Goal: Understand process/instructions: Learn how to perform a task or action

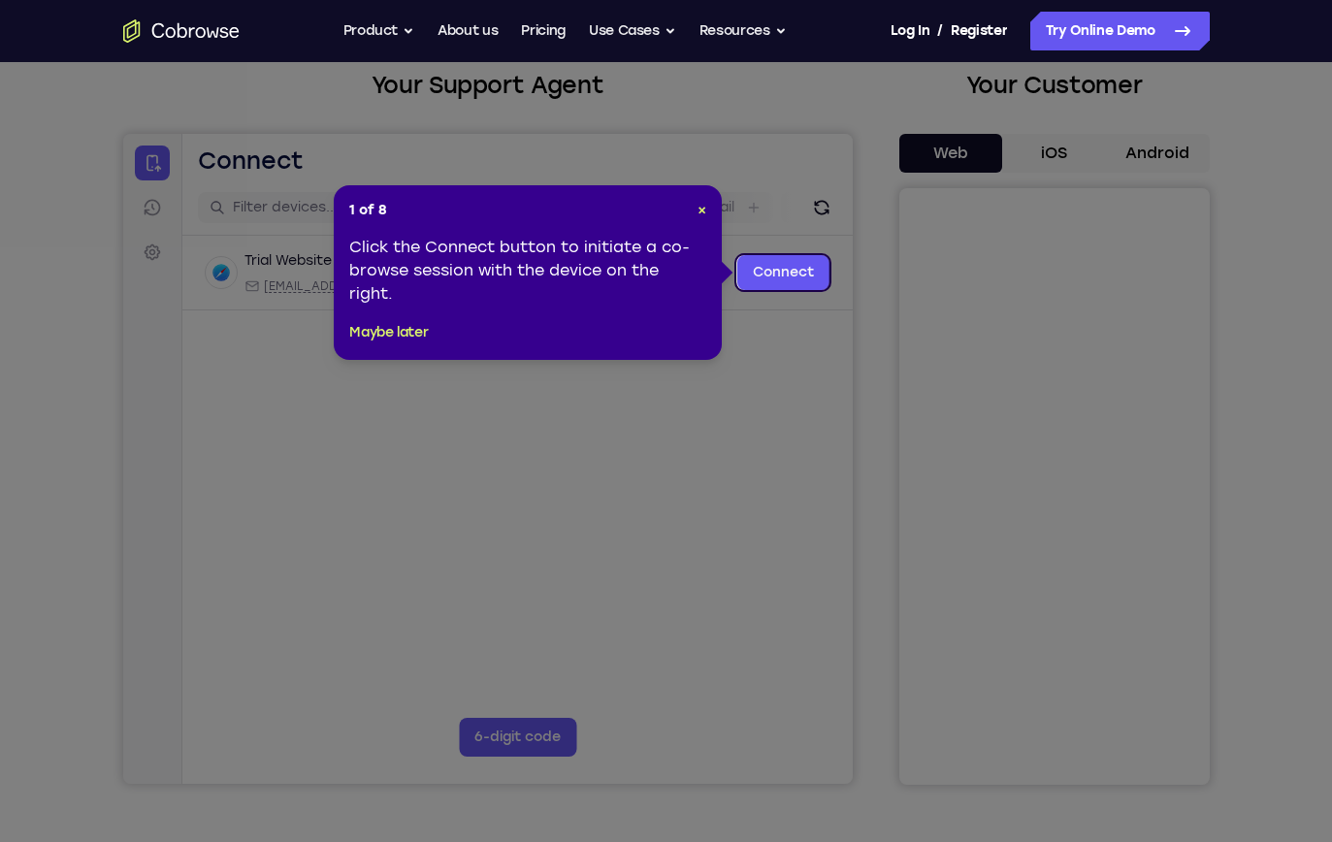
scroll to position [123, 0]
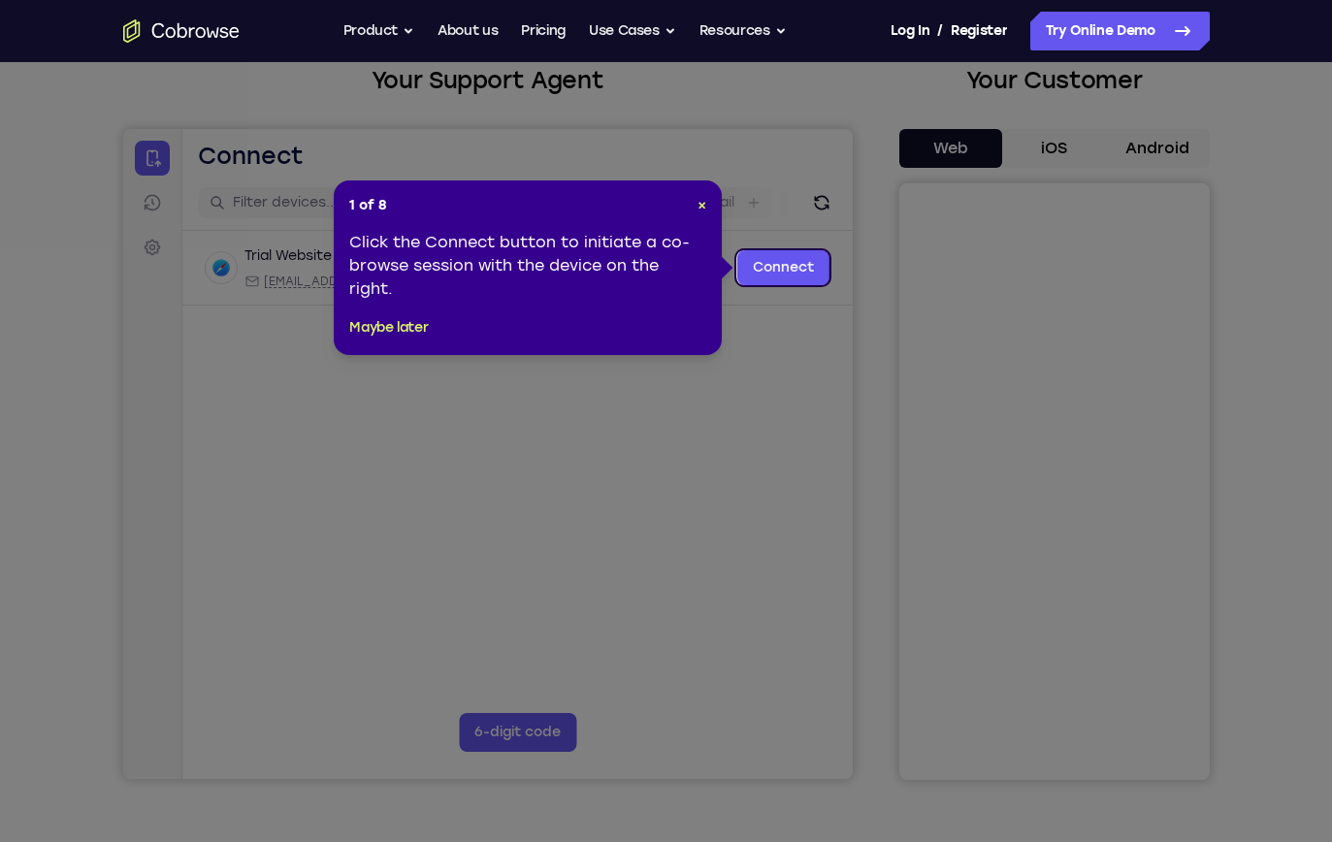
click at [690, 198] on header "1 of 8 ×" at bounding box center [527, 205] width 357 height 19
click at [364, 322] on button "Maybe later" at bounding box center [388, 327] width 79 height 23
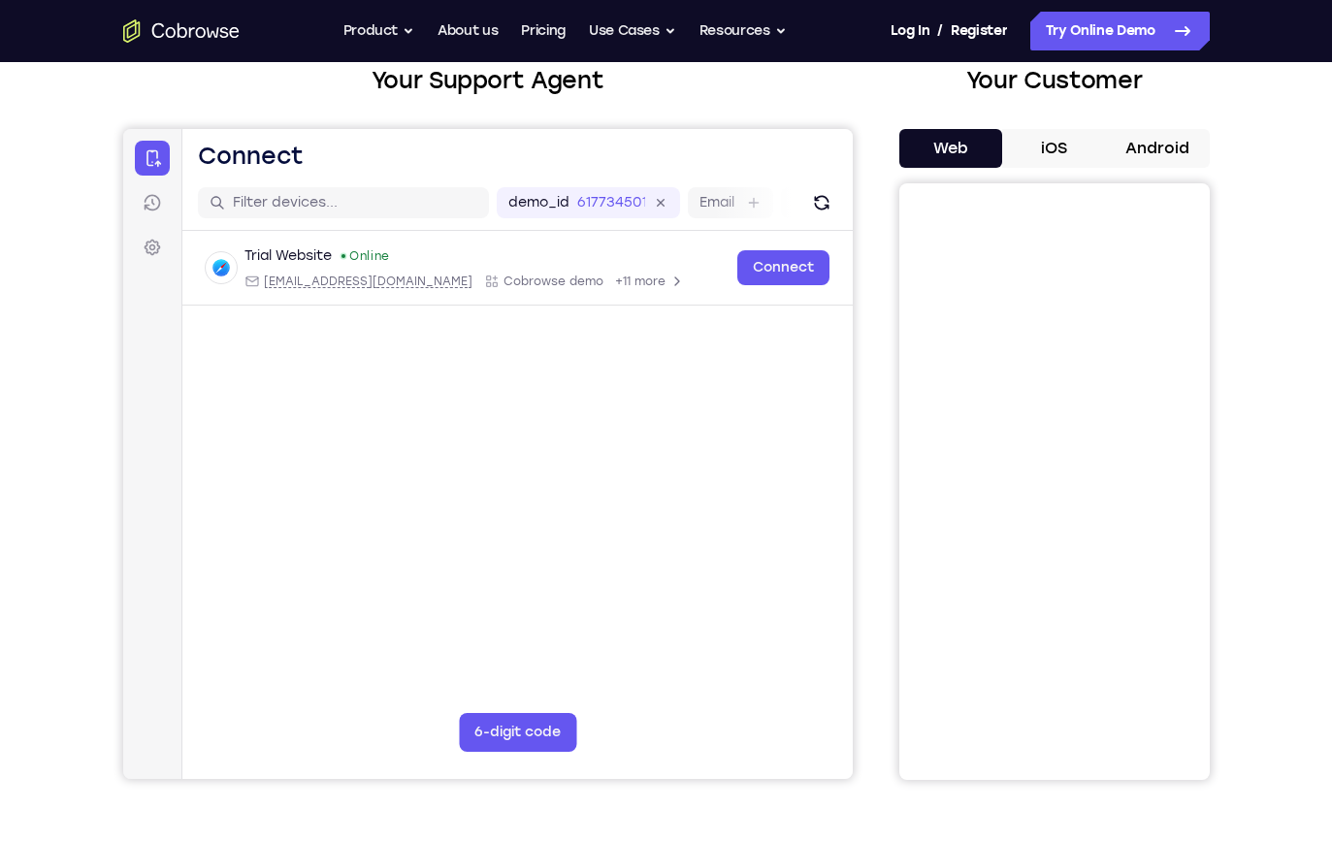
click at [1060, 114] on div "Your Customer Web iOS Android" at bounding box center [1055, 421] width 311 height 717
click at [1060, 113] on div "Your Customer Web iOS Android" at bounding box center [1055, 421] width 311 height 717
click at [1069, 145] on button "iOS" at bounding box center [1054, 148] width 104 height 39
click at [1069, 144] on button "iOS" at bounding box center [1054, 148] width 104 height 39
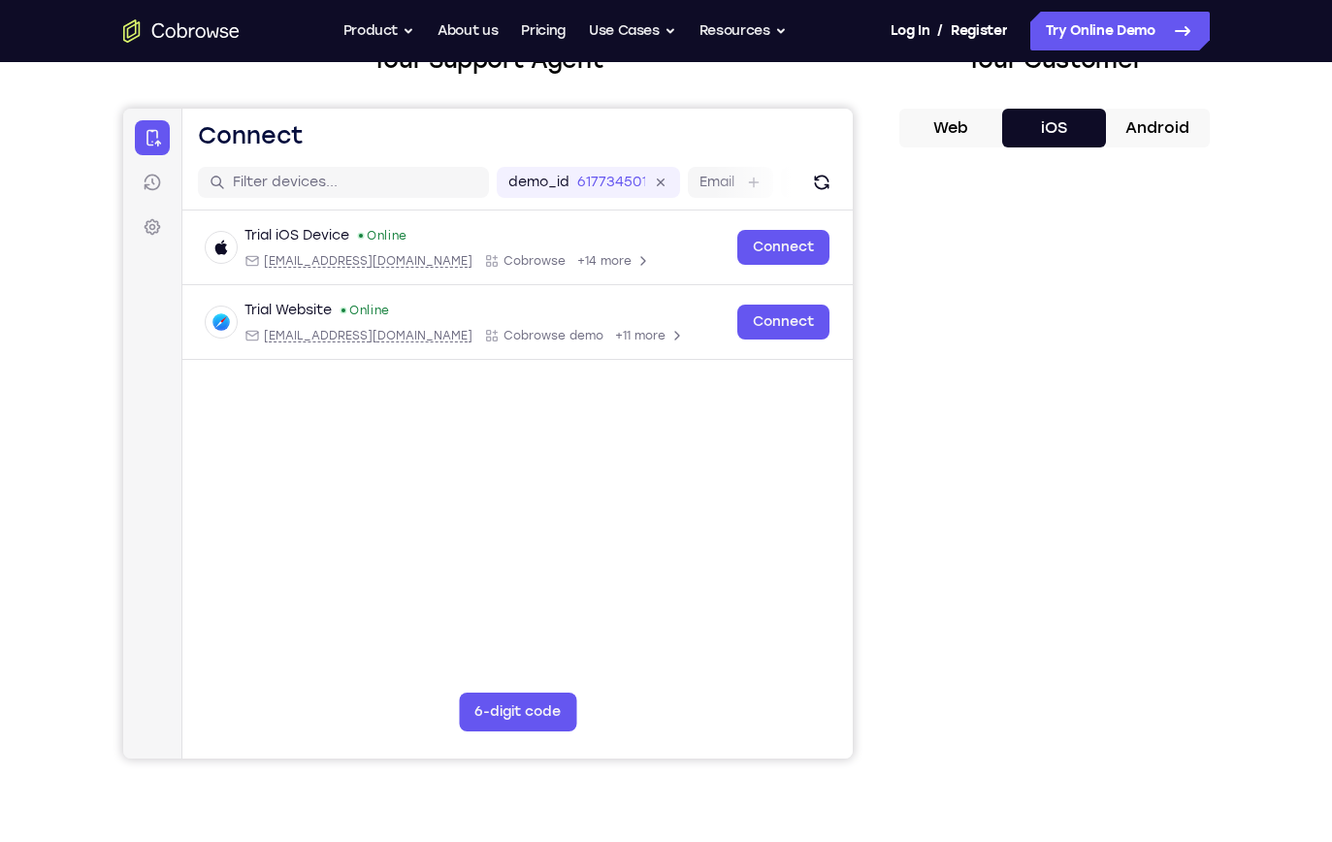
scroll to position [146, 0]
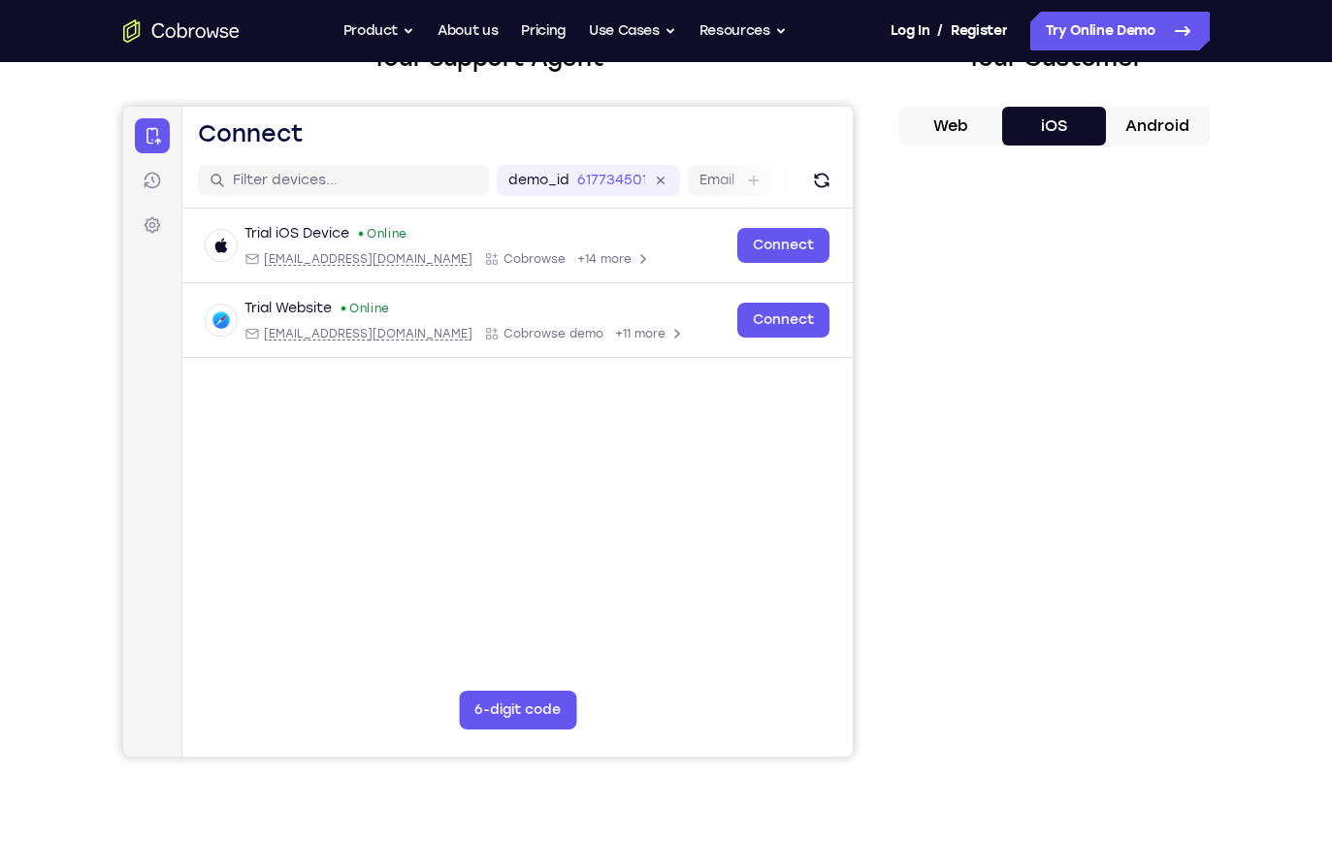
click at [1178, 122] on button "Android" at bounding box center [1158, 126] width 104 height 39
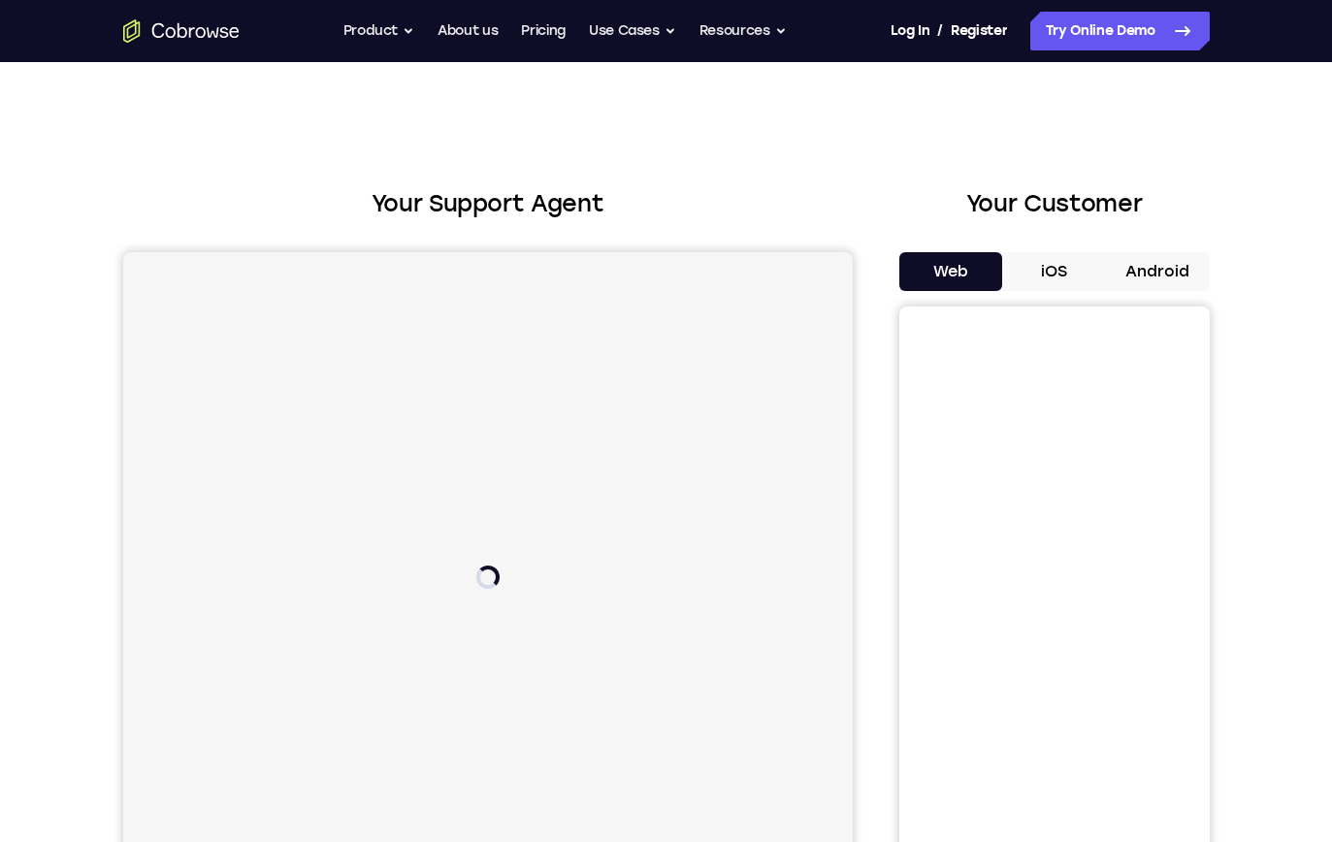
click at [1072, 282] on button "iOS" at bounding box center [1054, 271] width 104 height 39
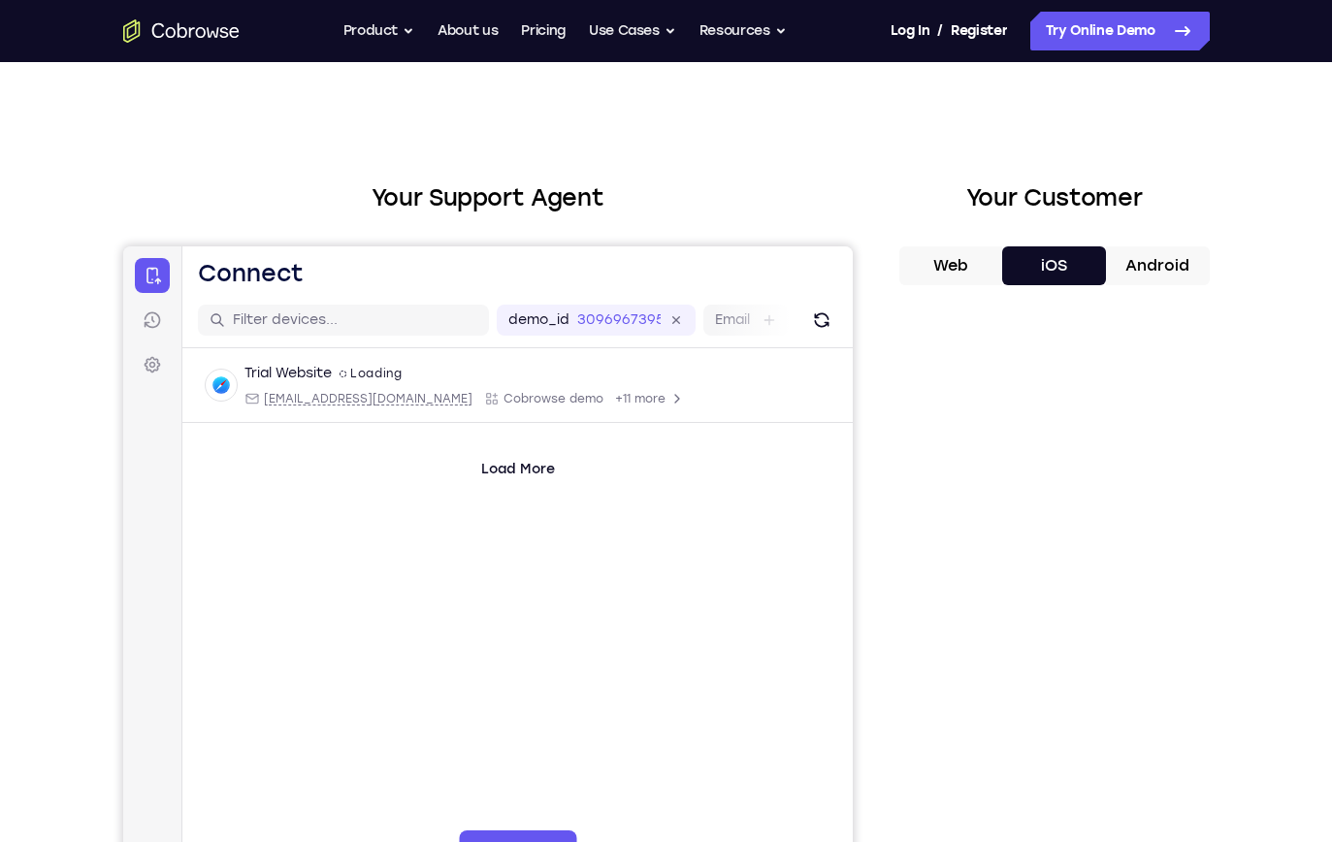
scroll to position [7, 0]
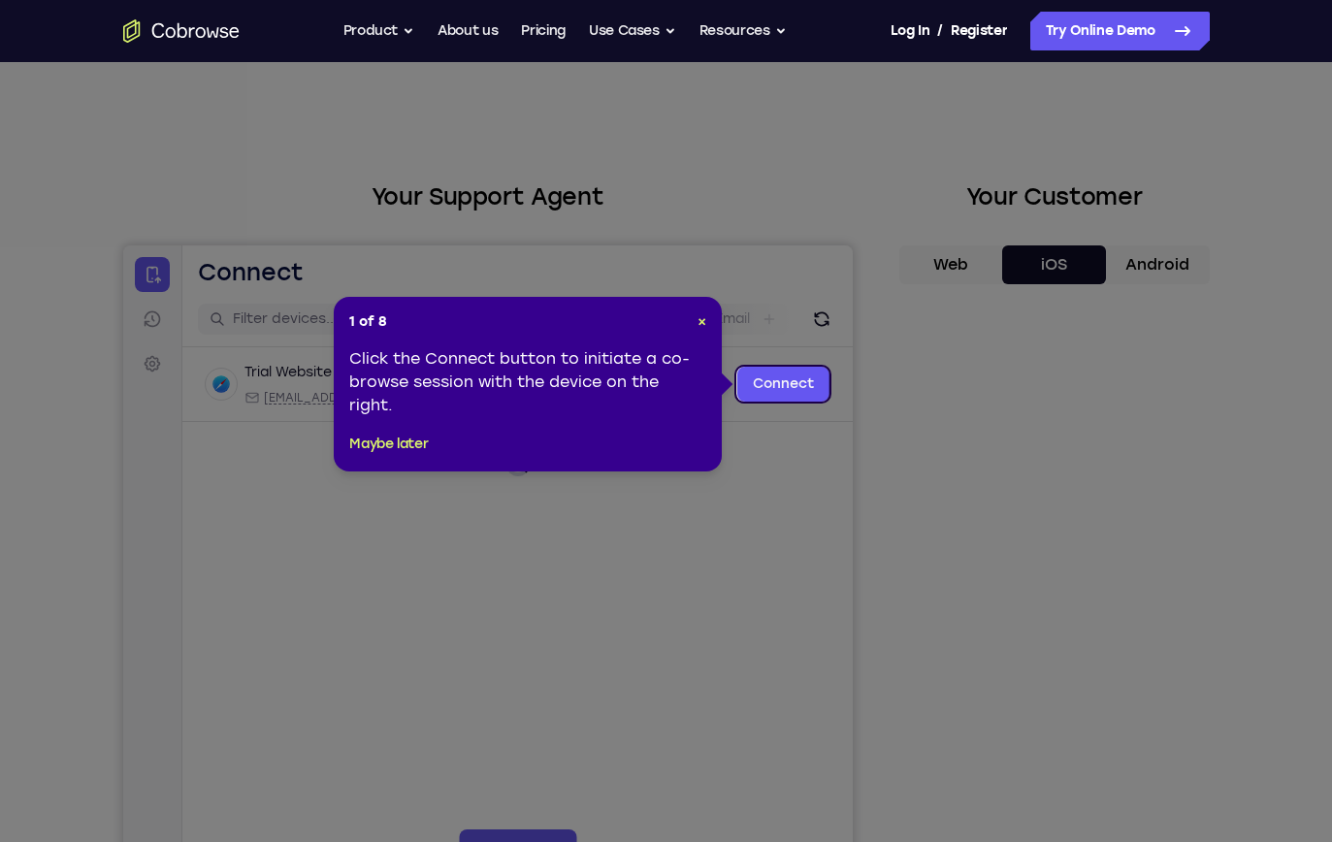
click at [1072, 608] on icon at bounding box center [666, 421] width 1332 height 842
click at [706, 310] on div "1 of 8 × Click the Connect button to initiate a co-browse session with the devi…" at bounding box center [528, 384] width 388 height 175
click at [420, 447] on button "Maybe later" at bounding box center [388, 444] width 79 height 23
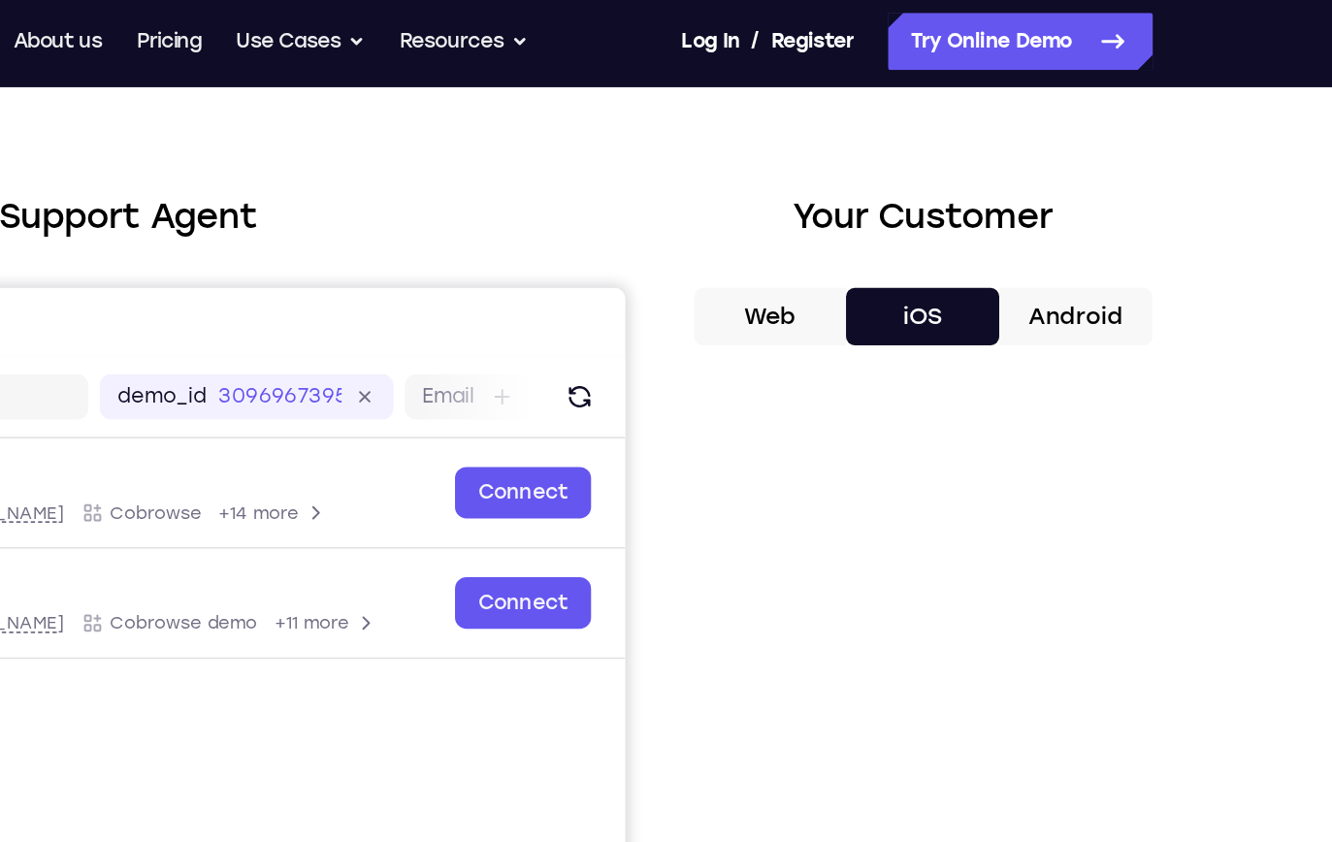
scroll to position [0, 0]
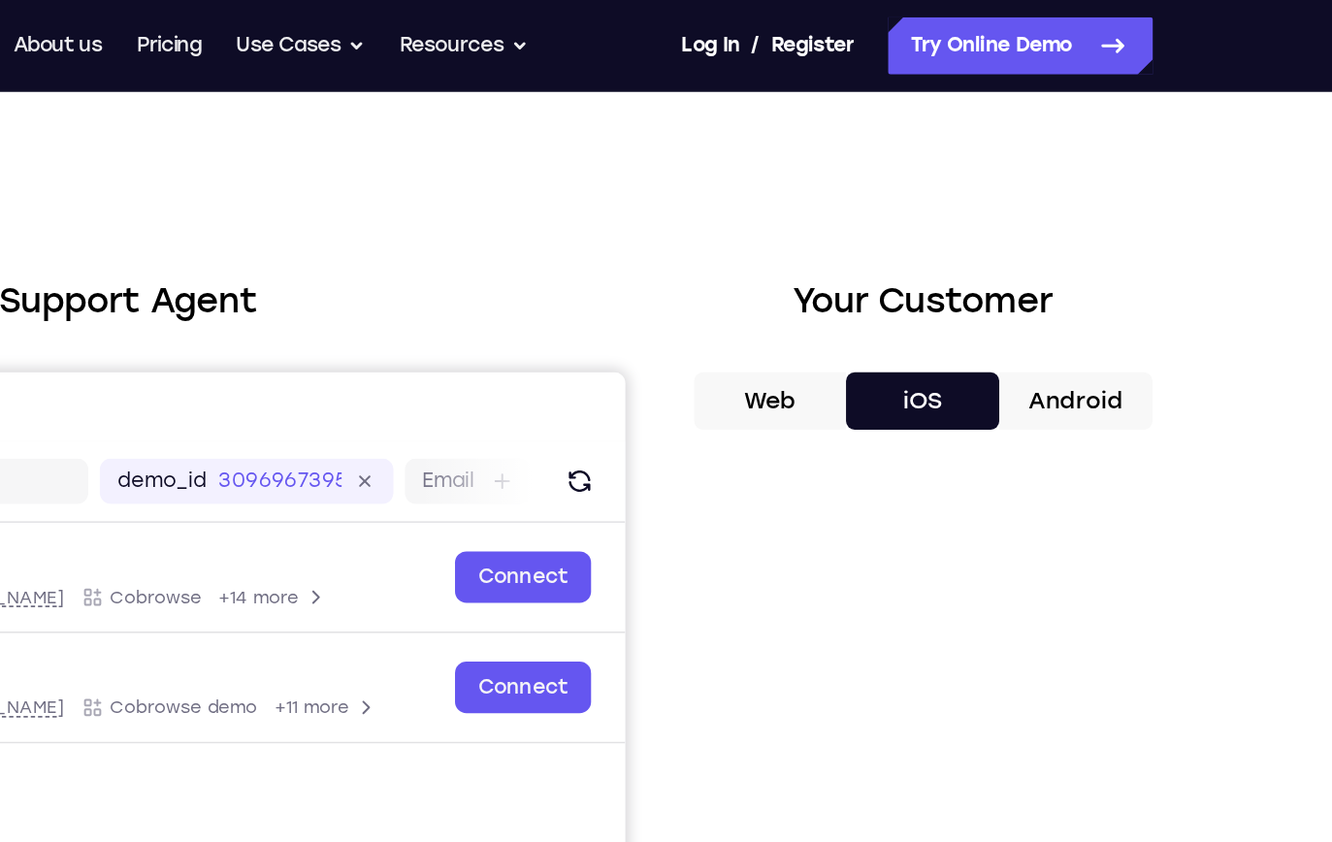
click at [1106, 279] on button "Android" at bounding box center [1158, 271] width 104 height 39
